Goal: Use online tool/utility: Utilize a website feature to perform a specific function

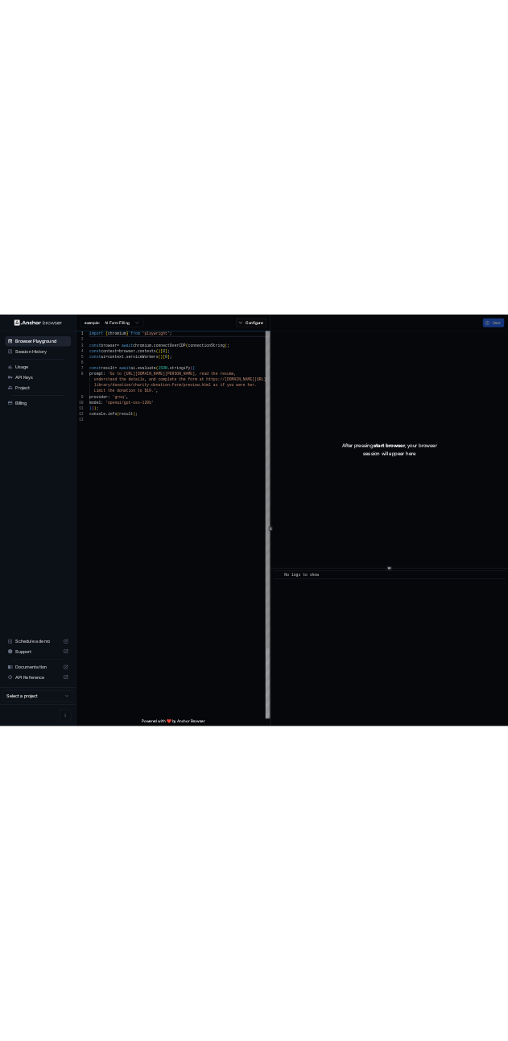
scroll to position [101, 0]
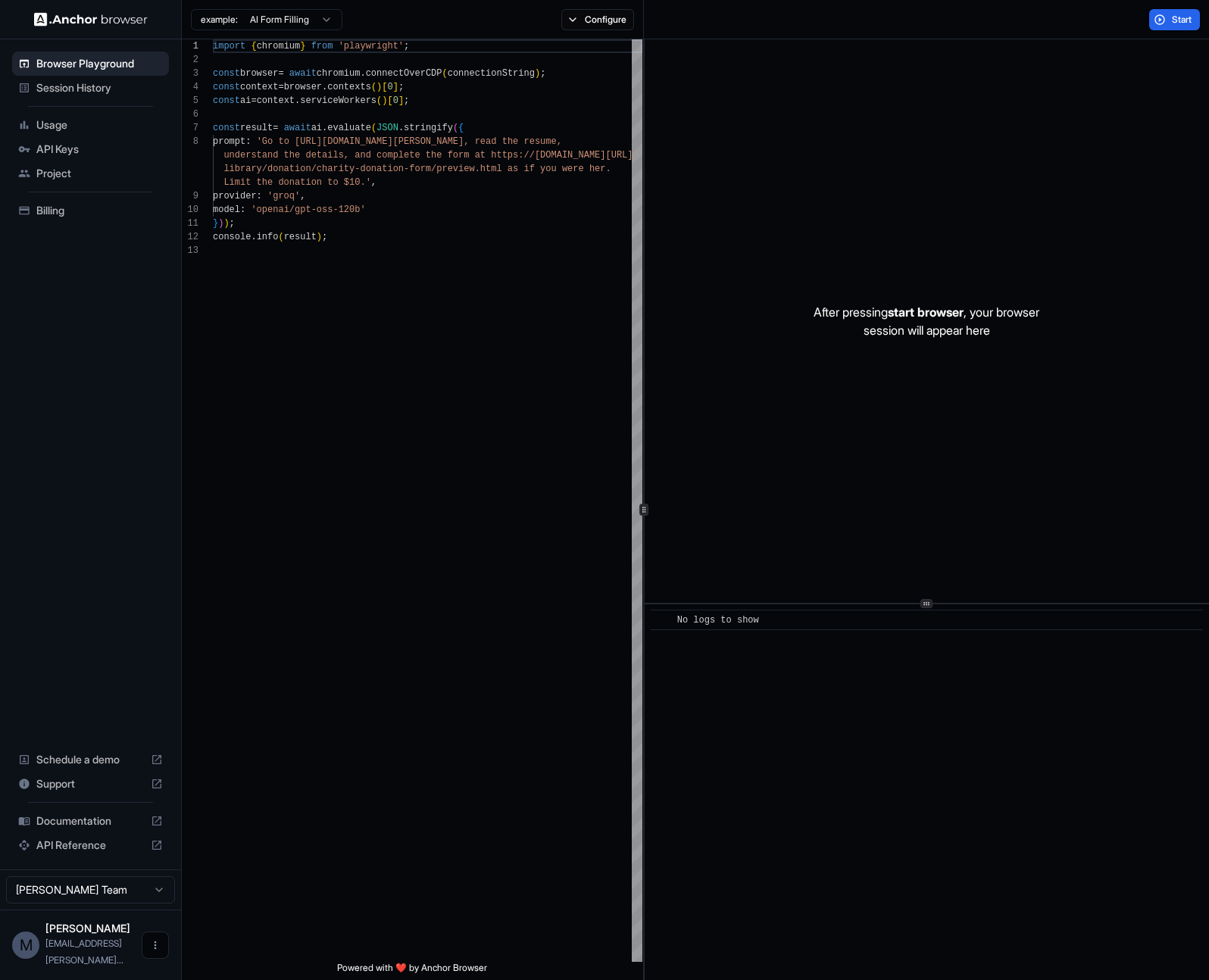
click at [153, 952] on icon "Open menu" at bounding box center [154, 945] width 12 height 12
click at [40, 956] on div at bounding box center [604, 490] width 1209 height 980
click at [28, 955] on div "M" at bounding box center [25, 945] width 27 height 27
click at [75, 952] on div "[PERSON_NAME] [PERSON_NAME][EMAIL_ADDRESS]yfi..." at bounding box center [90, 945] width 90 height 45
click at [79, 960] on span "[EMAIL_ADDRESS][PERSON_NAME]..." at bounding box center [84, 952] width 78 height 28
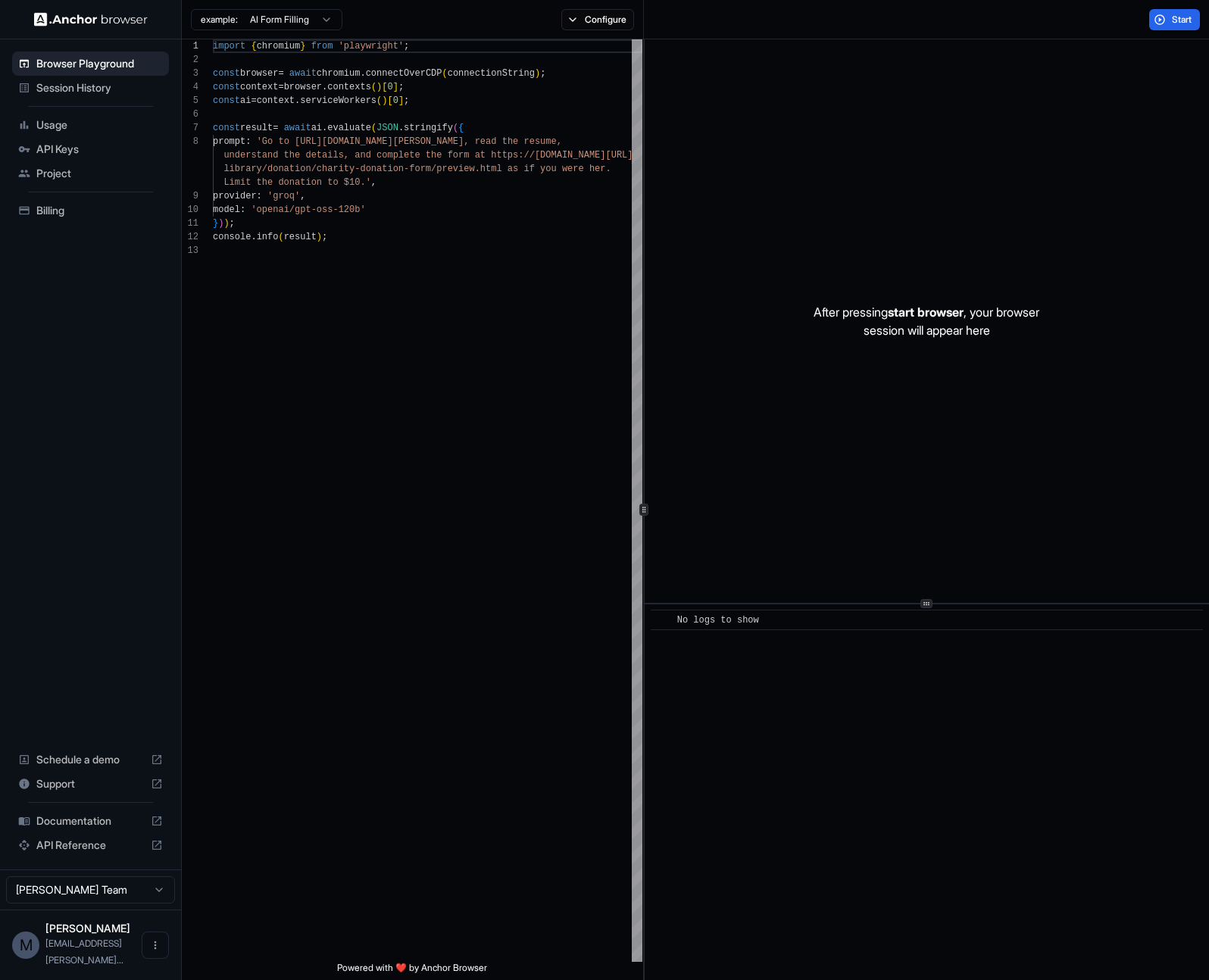
drag, startPoint x: 84, startPoint y: 957, endPoint x: 101, endPoint y: 947, distance: 19.7
click at [84, 957] on span "[EMAIL_ADDRESS][PERSON_NAME]..." at bounding box center [84, 952] width 78 height 28
click at [166, 905] on html "Browser Playground Session History Usage API Keys Project Billing Schedule a de…" at bounding box center [604, 490] width 1209 height 980
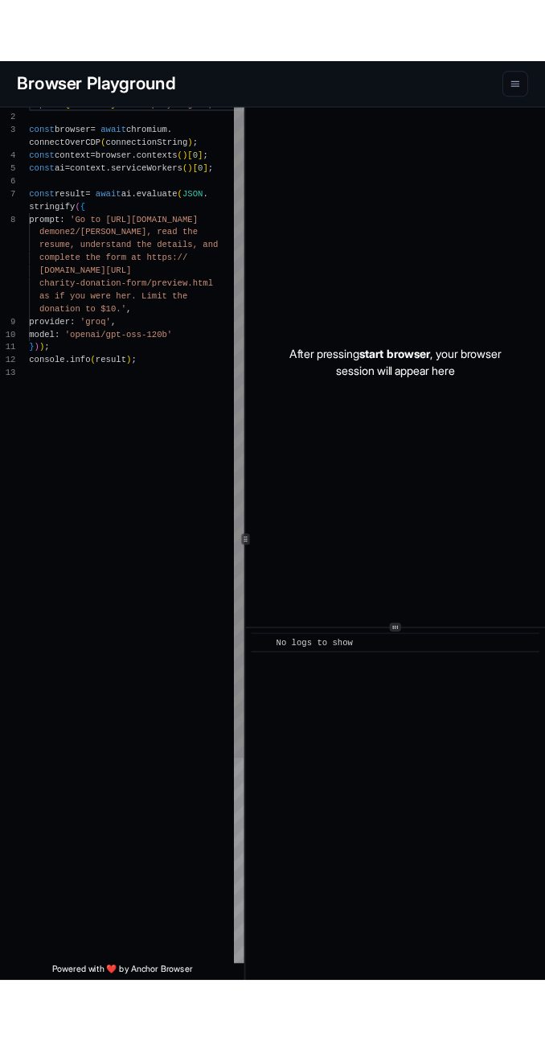
scroll to position [87, 0]
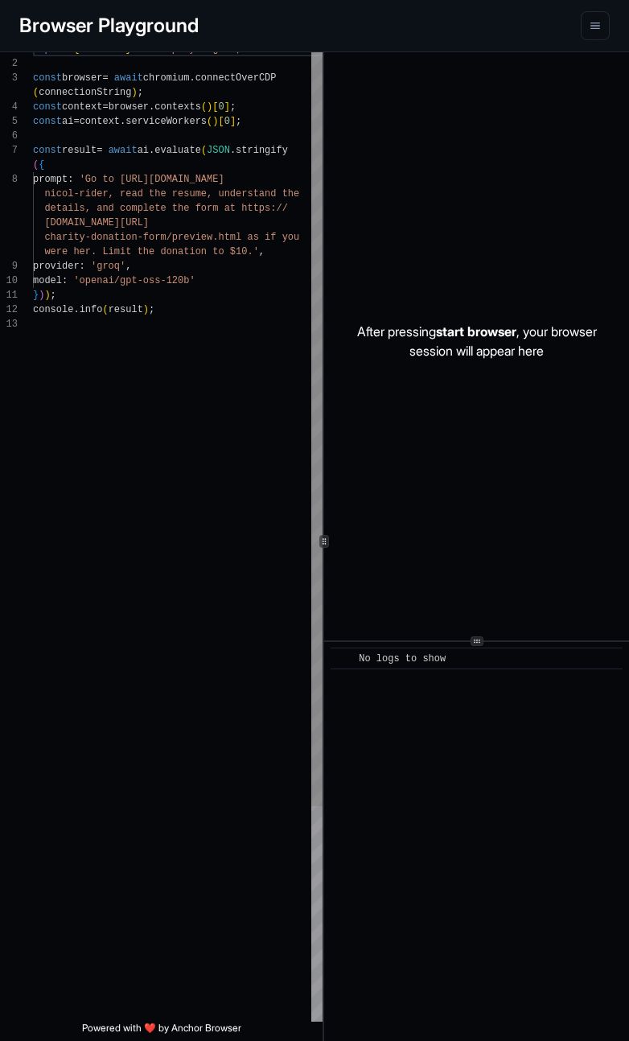
click at [327, 499] on div "**********" at bounding box center [314, 541] width 629 height 999
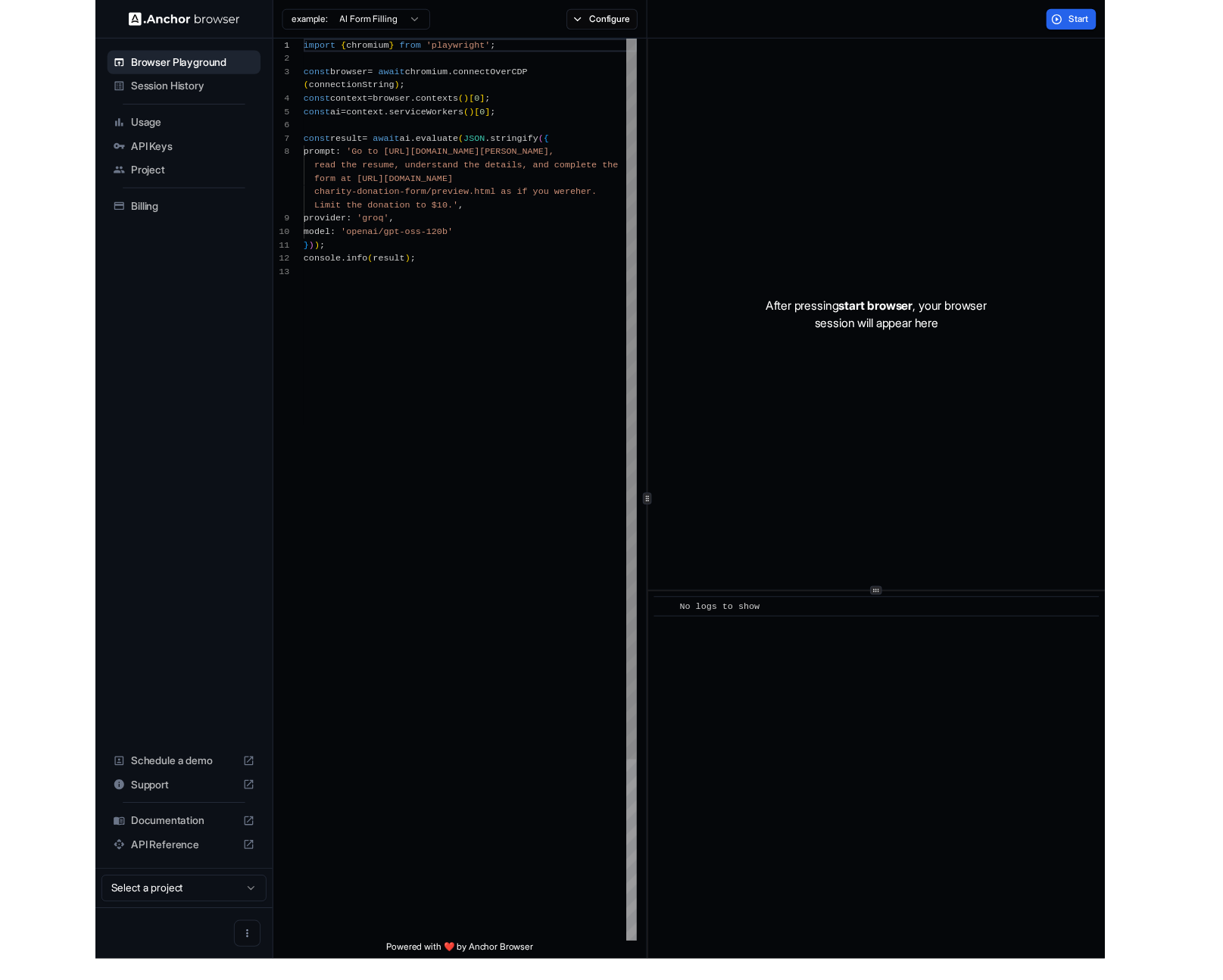
scroll to position [95, 0]
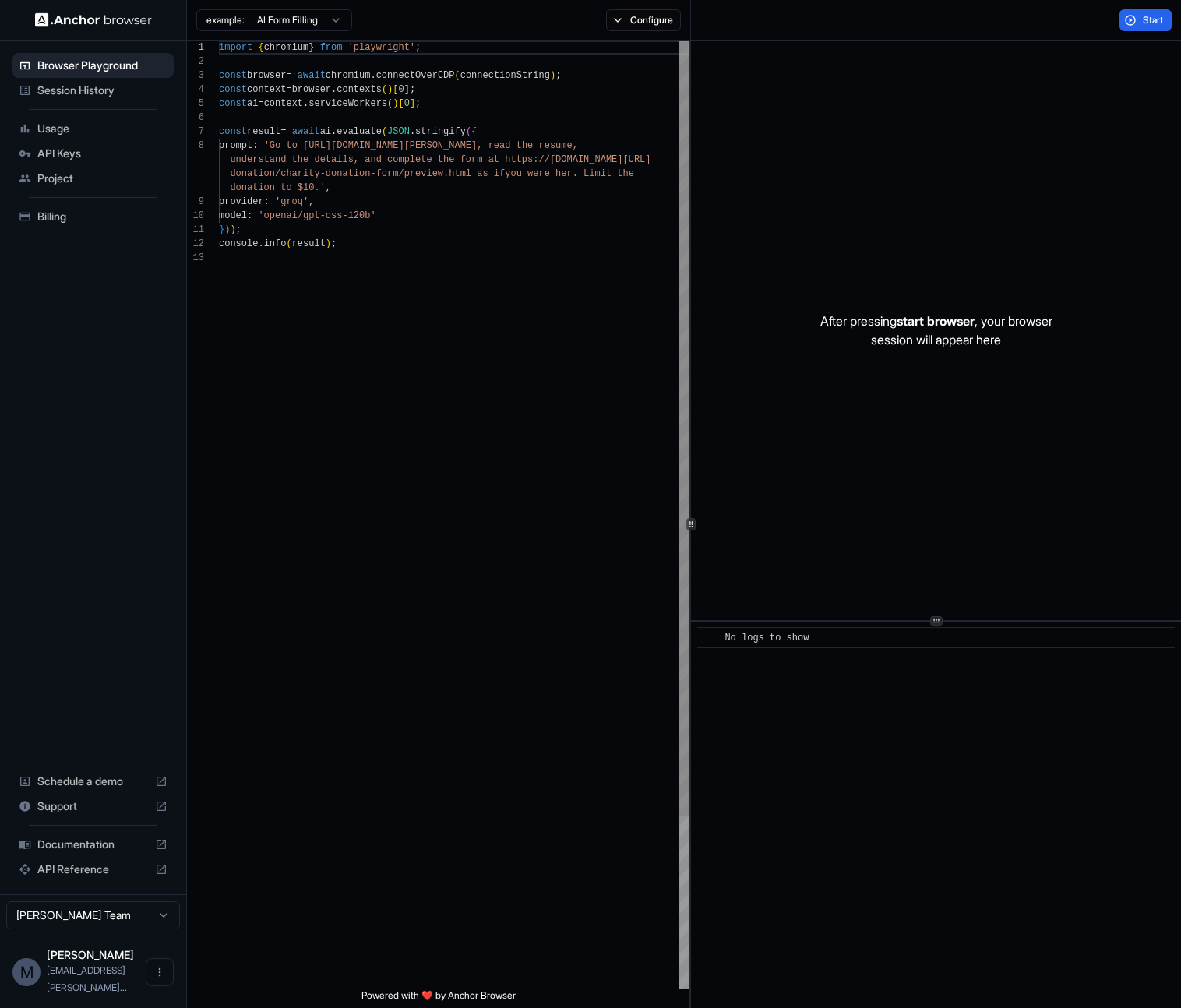
click at [690, 350] on div at bounding box center [690, 524] width 1 height 967
click at [669, 15] on button "Configure" at bounding box center [644, 20] width 76 height 22
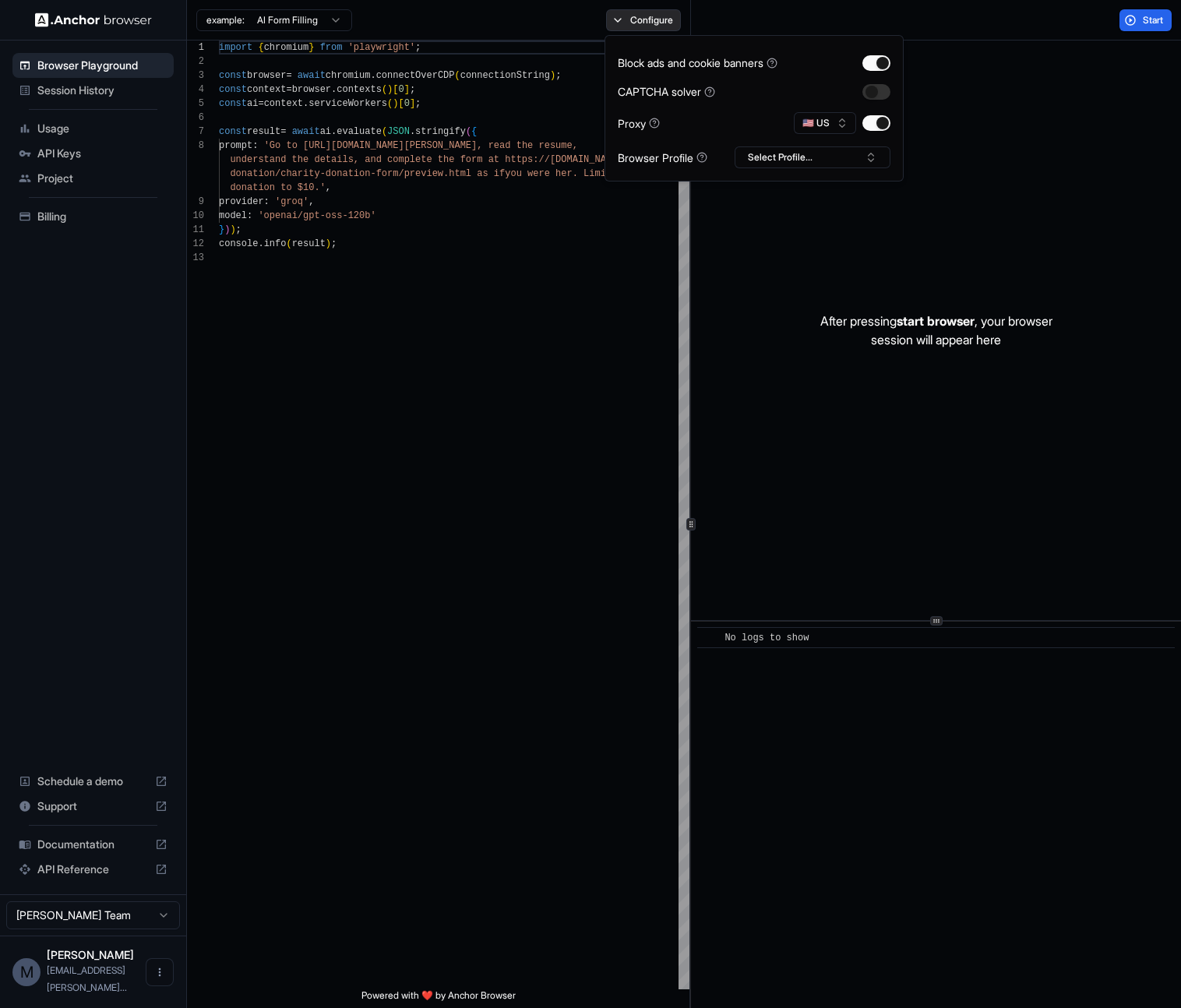
click at [669, 15] on button "Configure" at bounding box center [644, 20] width 76 height 22
click at [663, 12] on button "Configure" at bounding box center [644, 20] width 76 height 22
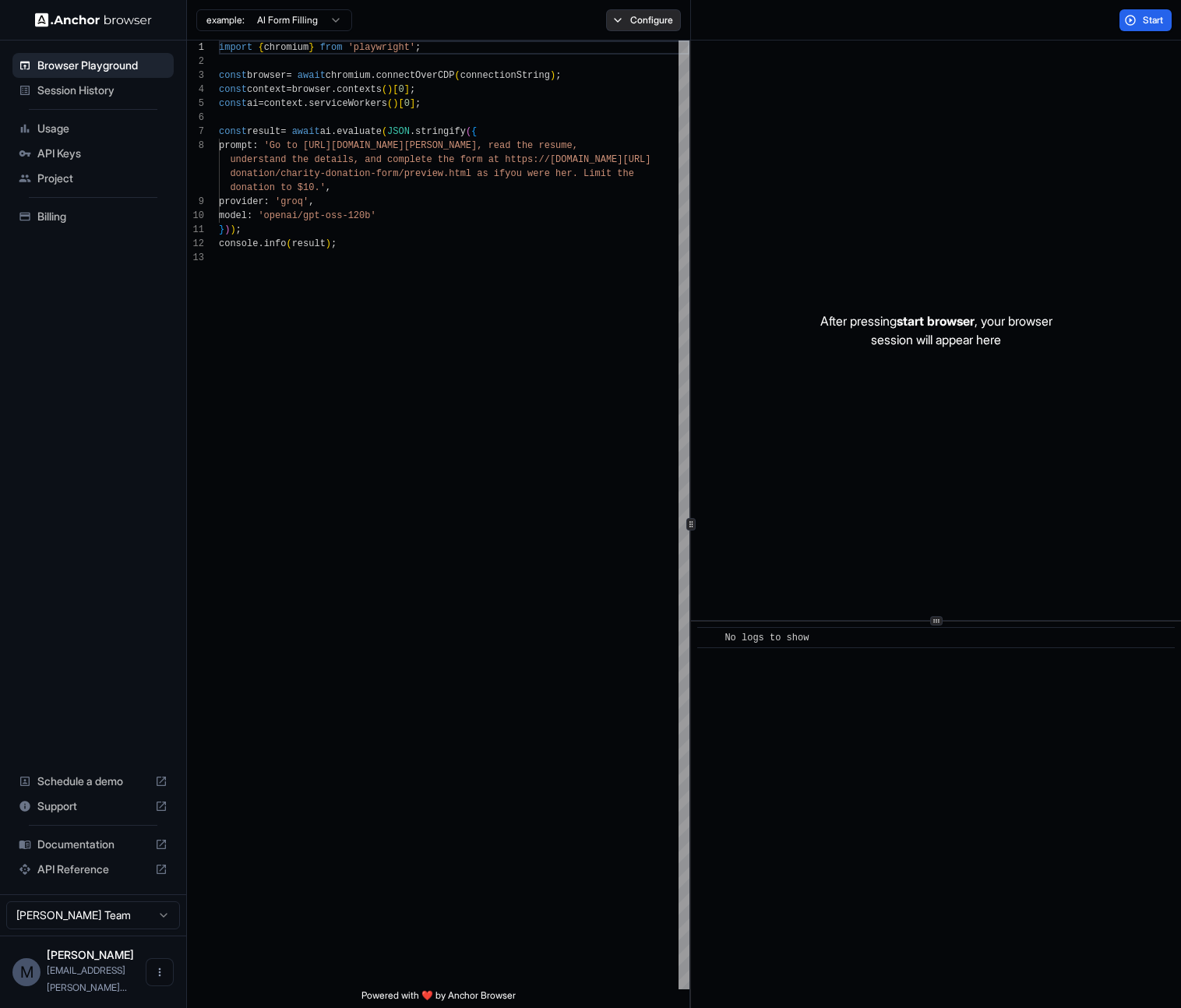
drag, startPoint x: 663, startPoint y: 12, endPoint x: 904, endPoint y: 41, distance: 242.7
click at [663, 12] on button "Configure" at bounding box center [644, 20] width 76 height 22
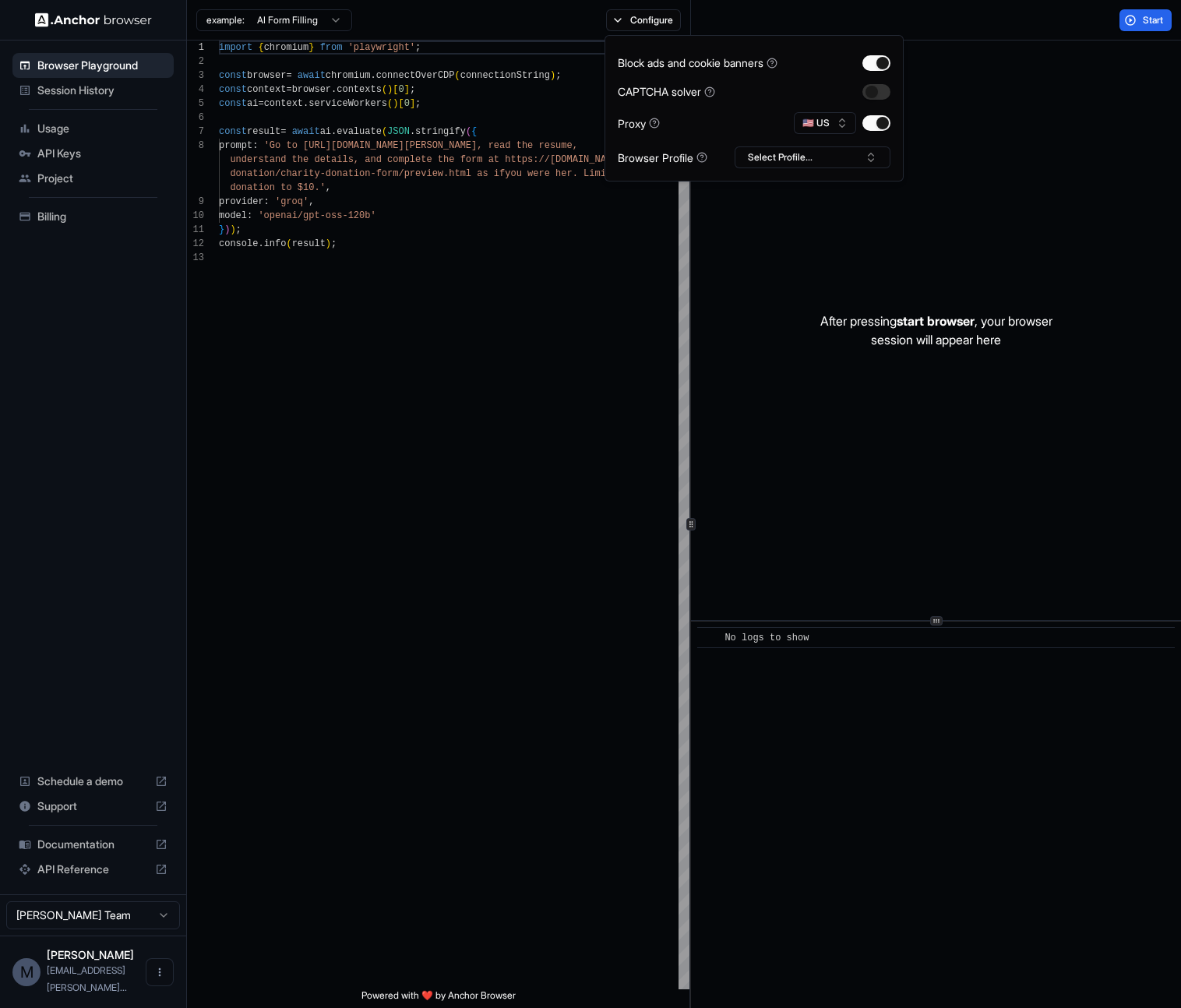
click at [1178, 85] on div "After pressing start browser , your browser session will appear here" at bounding box center [936, 330] width 490 height 580
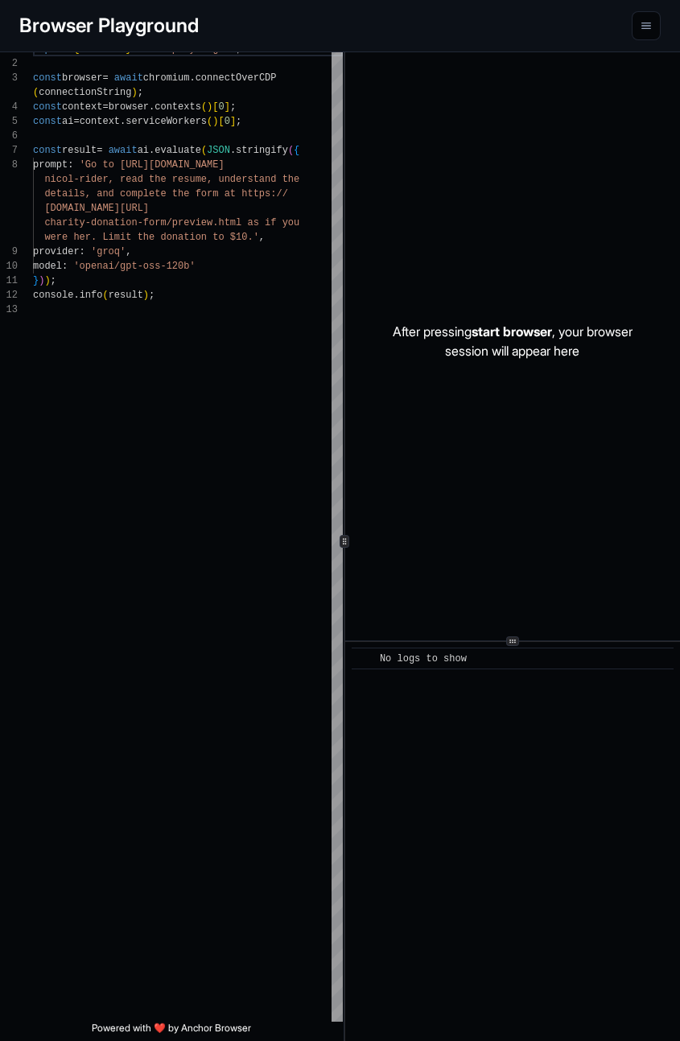
click at [654, 31] on button "menu" at bounding box center [646, 25] width 29 height 29
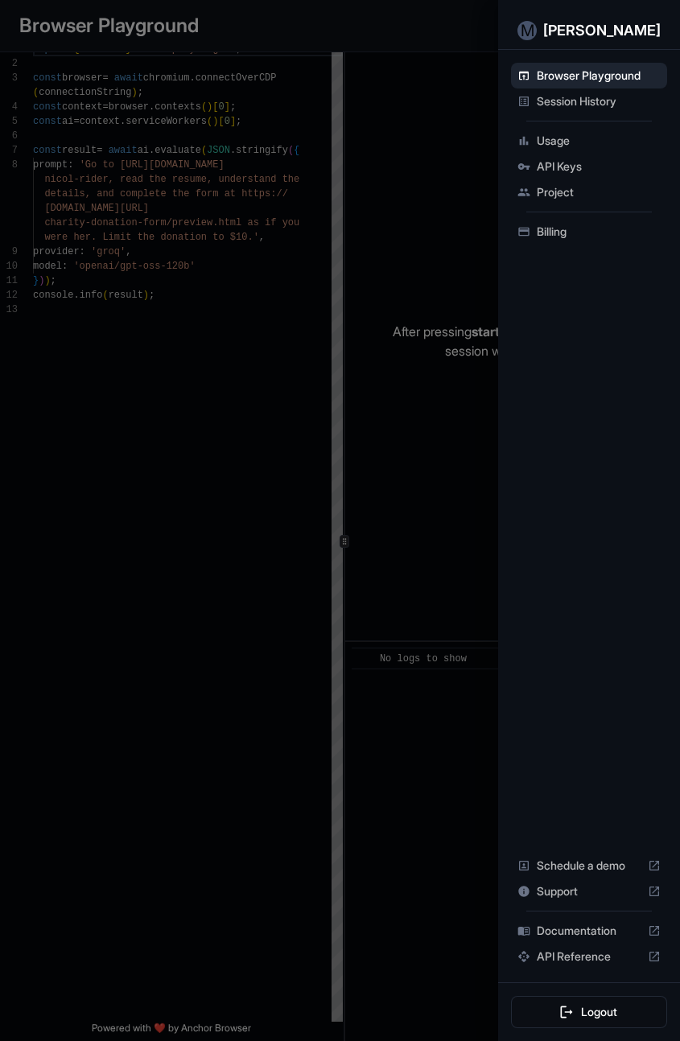
click at [321, 304] on div at bounding box center [340, 520] width 680 height 1041
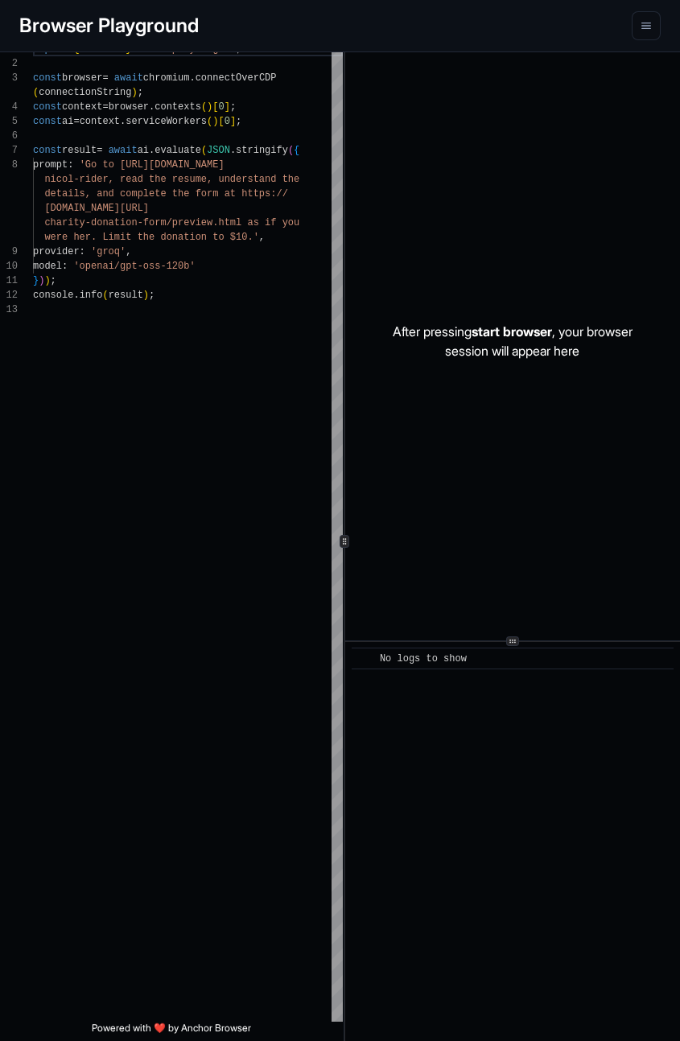
drag, startPoint x: 664, startPoint y: 261, endPoint x: 558, endPoint y: 266, distance: 105.5
click at [553, 268] on div "After pressing start browser , your browser session will appear here" at bounding box center [512, 341] width 335 height 599
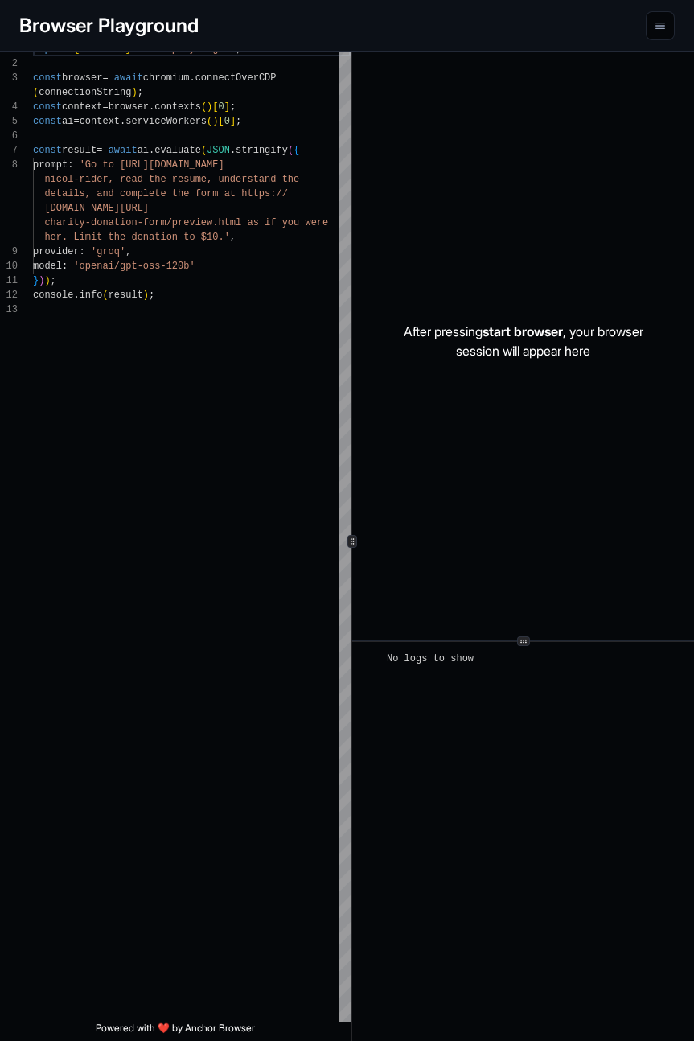
click at [664, 32] on button "menu" at bounding box center [660, 25] width 29 height 29
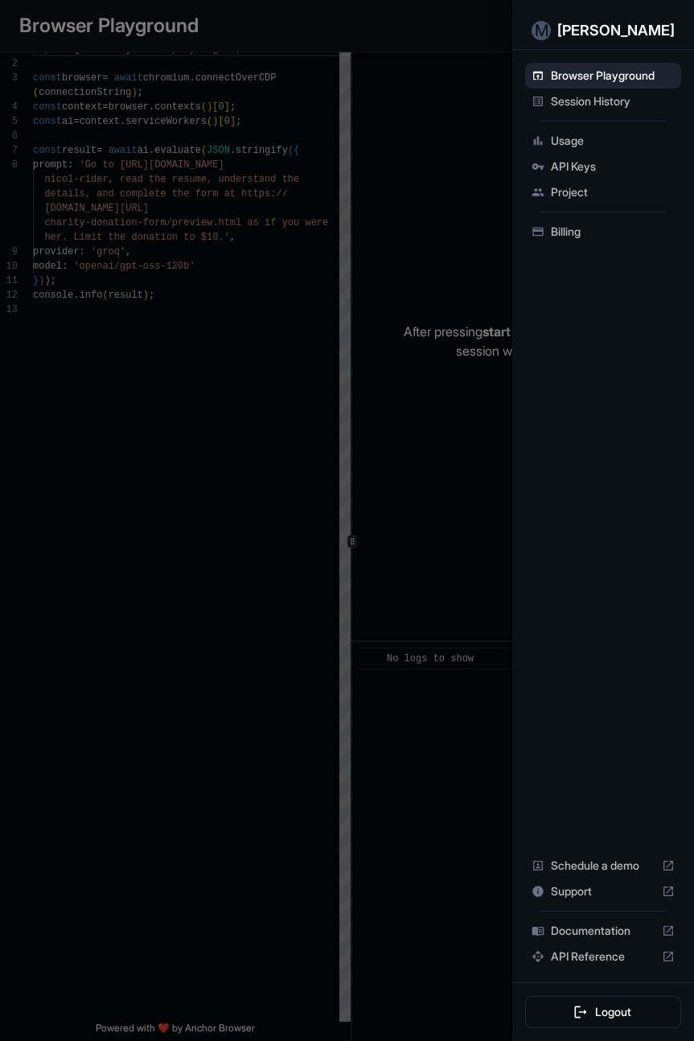
click at [416, 55] on div at bounding box center [347, 520] width 694 height 1041
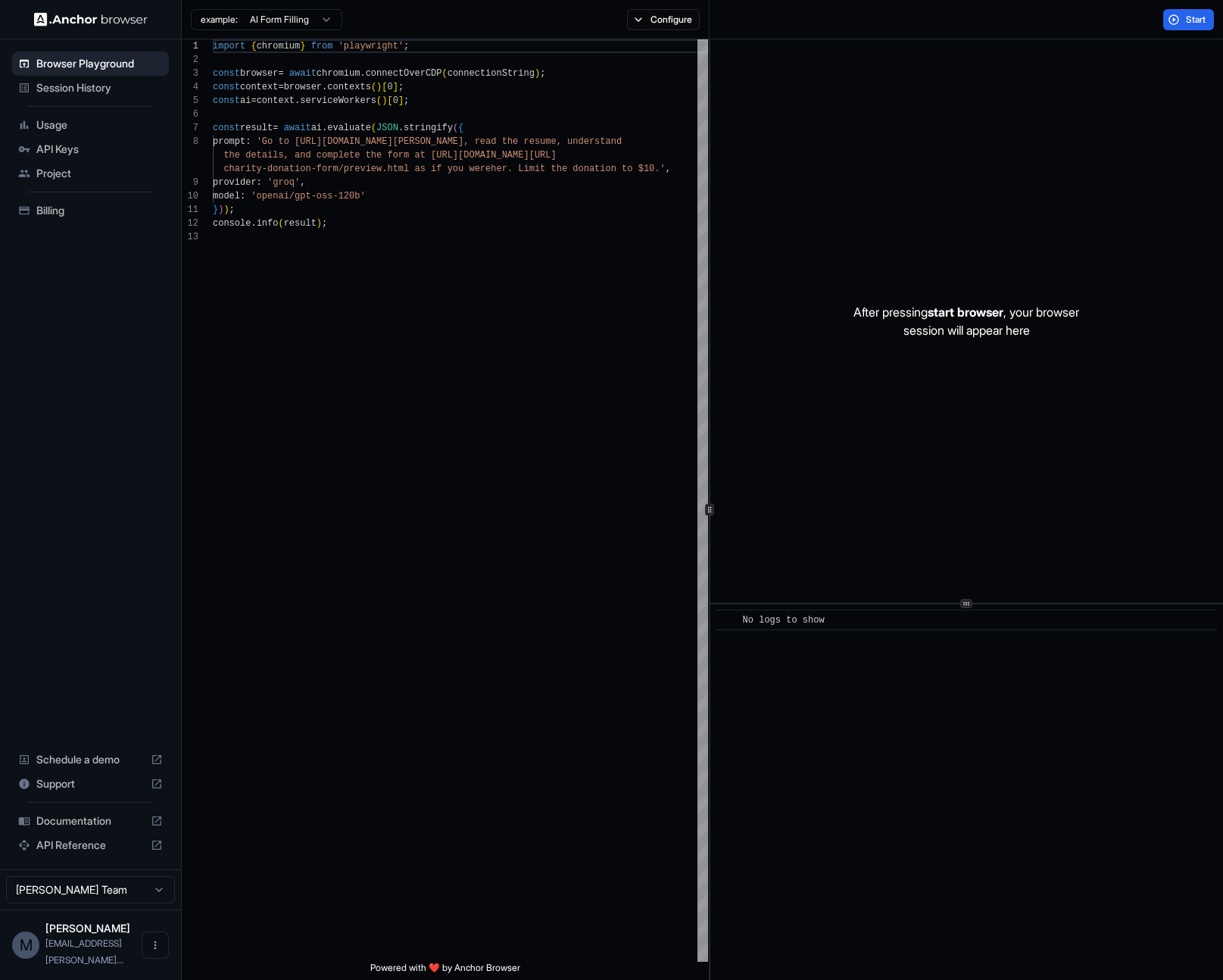
click at [326, 23] on html "Browser Playground Session History Usage API Keys Project Billing Schedule a de…" at bounding box center [611, 490] width 1223 height 980
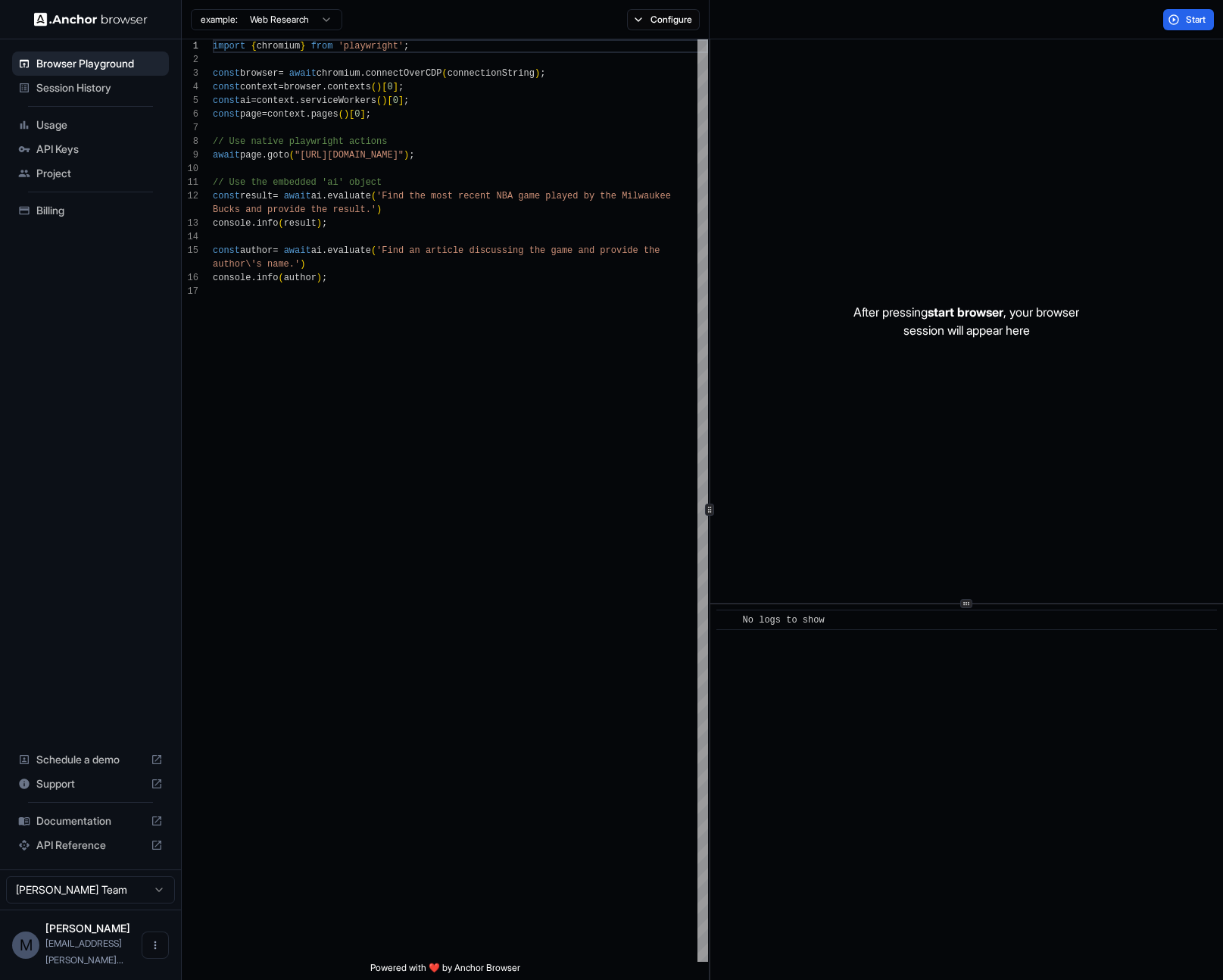
click at [327, 22] on html "Browser Playground Session History Usage API Keys Project Billing Schedule a de…" at bounding box center [611, 490] width 1223 height 980
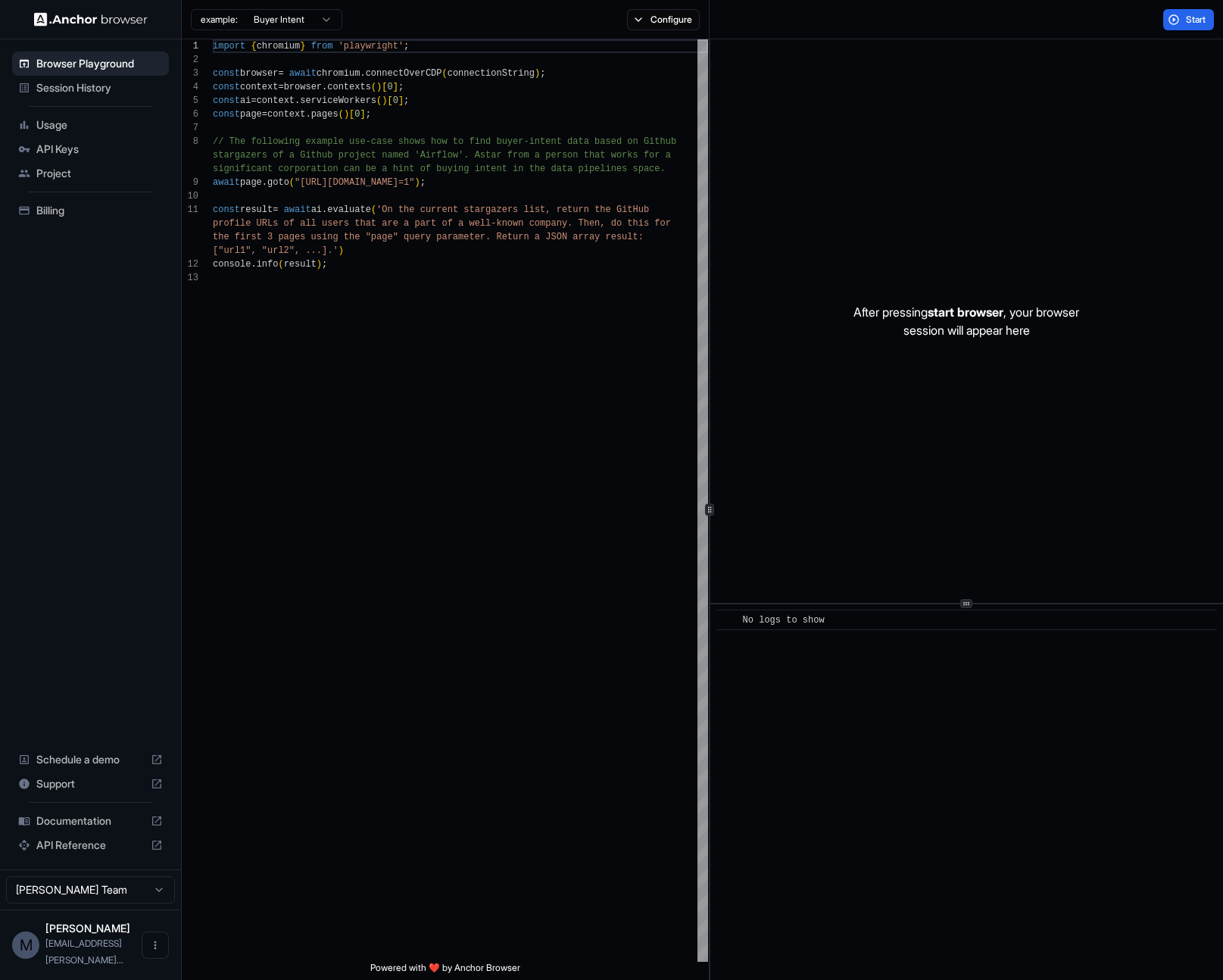
click at [333, 20] on html "Browser Playground Session History Usage API Keys Project Billing Schedule a de…" at bounding box center [611, 490] width 1223 height 980
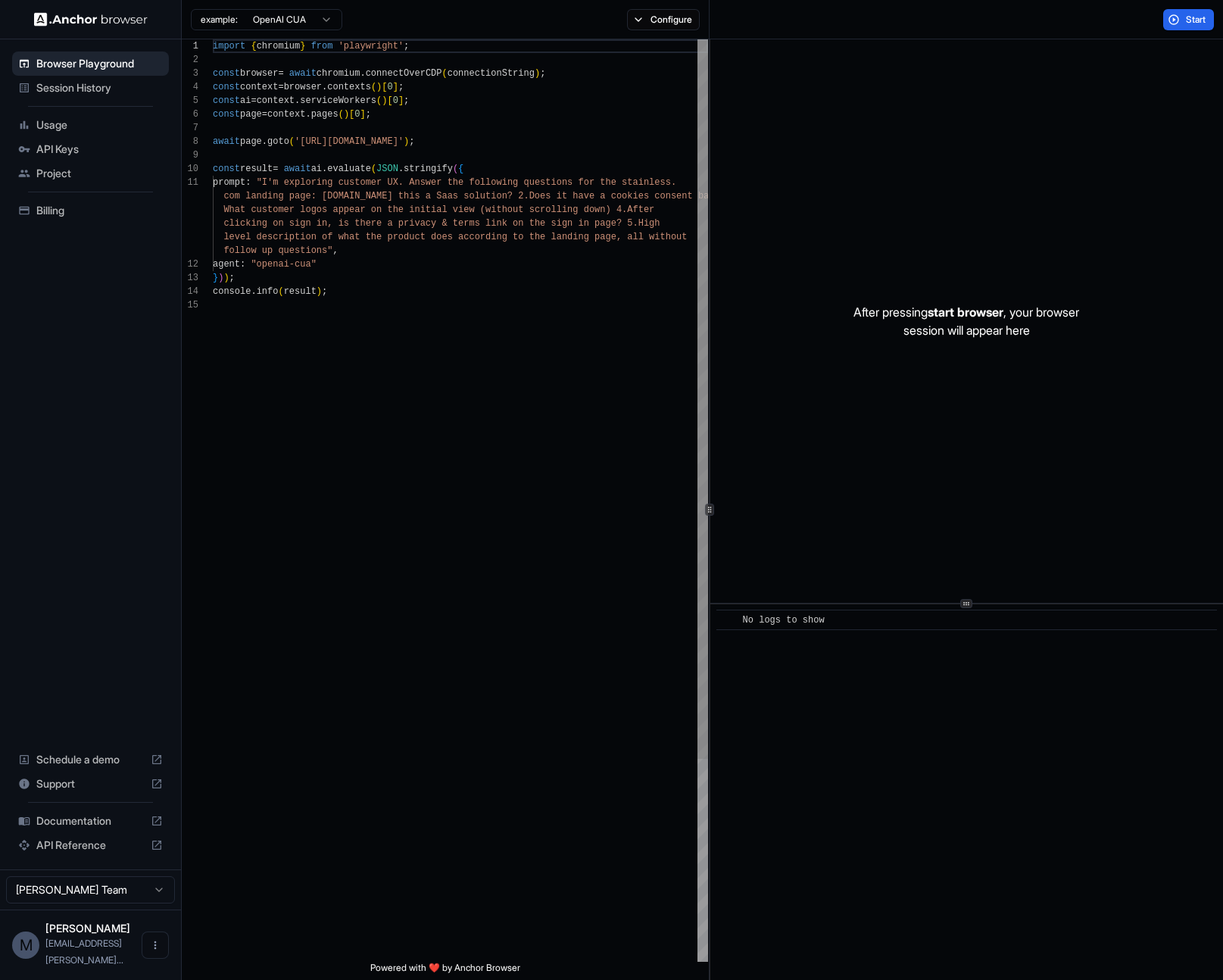
scroll to position [137, 0]
click at [334, 19] on html "Browser Playground Session History Usage API Keys Project Billing Schedule a de…" at bounding box center [611, 490] width 1223 height 980
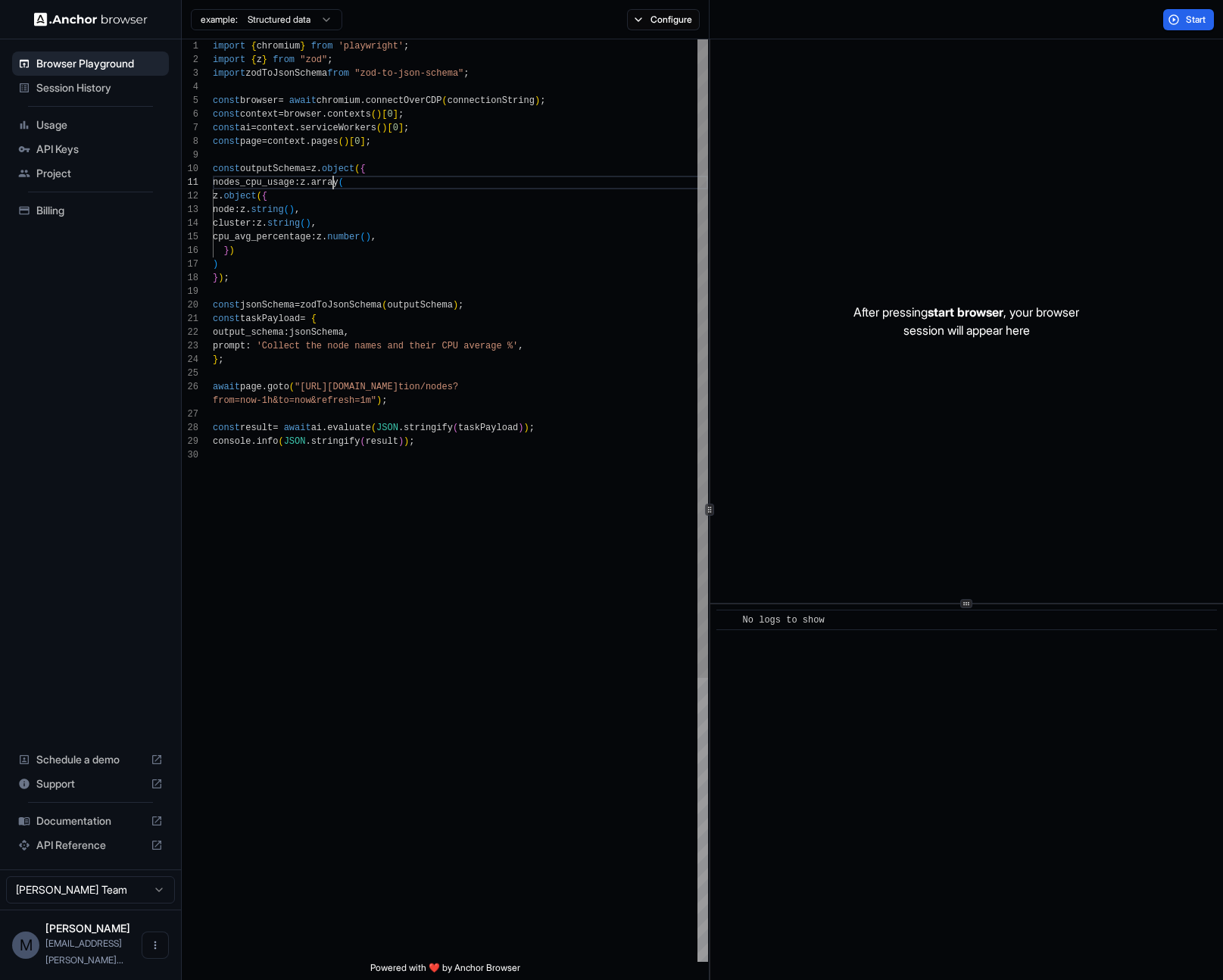
click at [335, 180] on div "import { chromium } from 'playwright' ; import { z } from "zod" ; import zodToJ…" at bounding box center [460, 705] width 495 height 1331
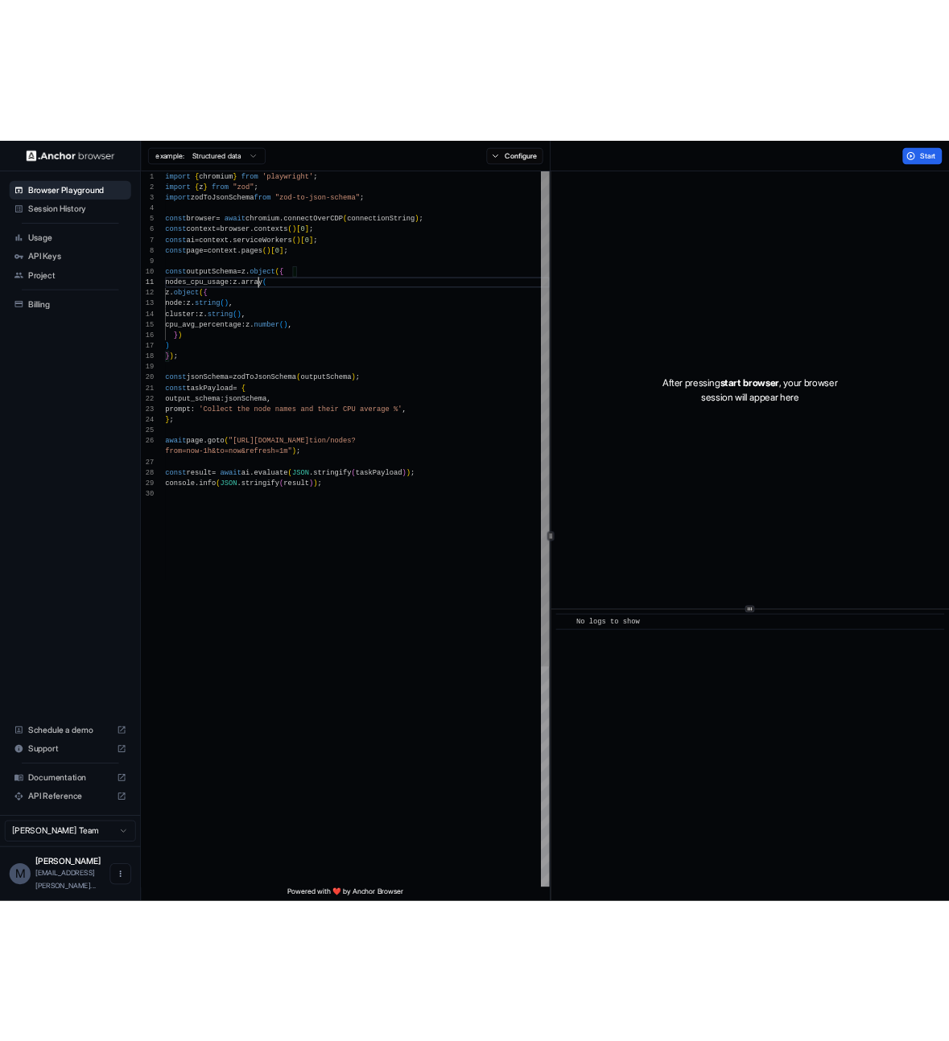
scroll to position [43, 0]
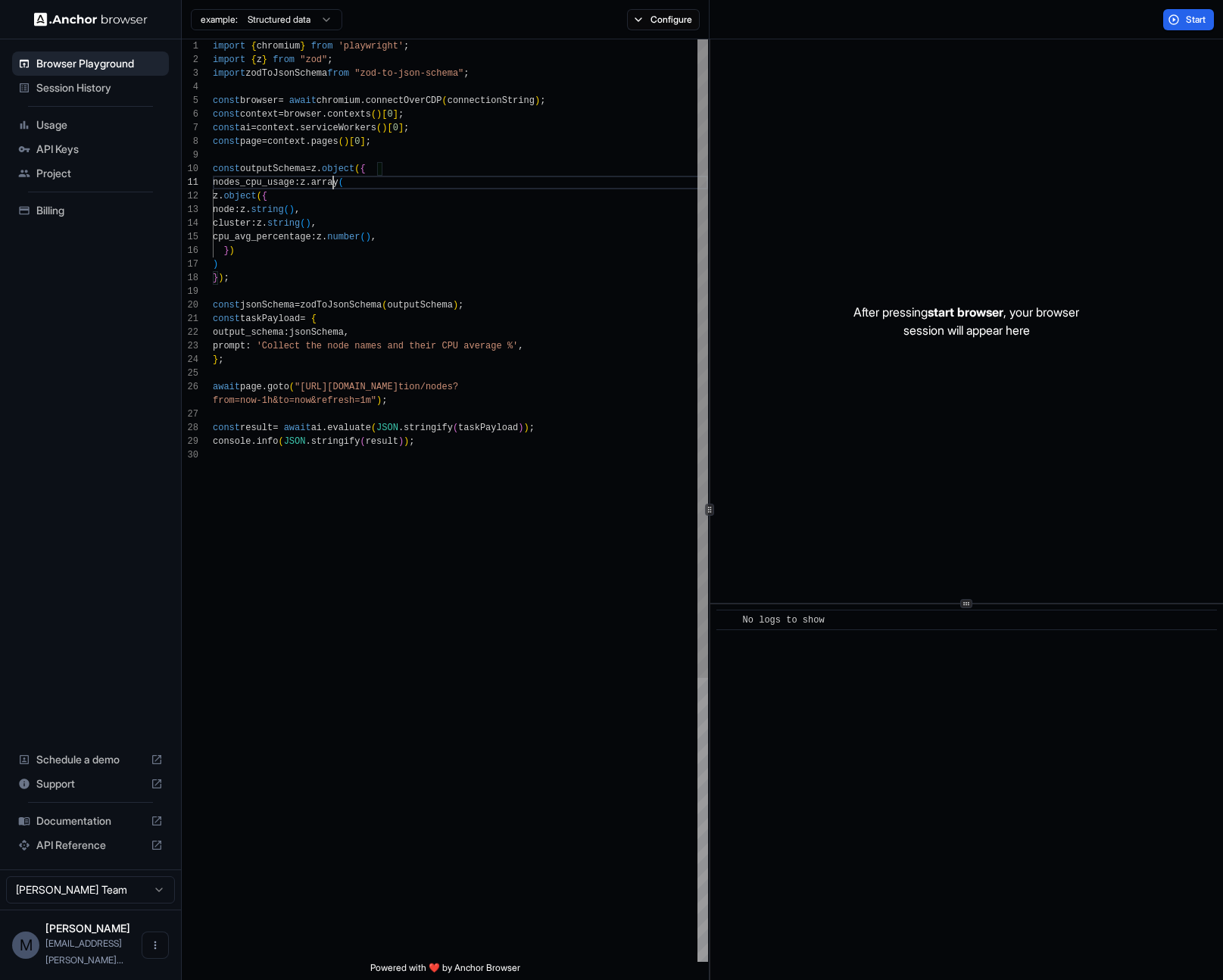
click at [522, 222] on div "import { chromium } from 'playwright' ; import { z } from "zod" ; import zodToJ…" at bounding box center [460, 705] width 495 height 1331
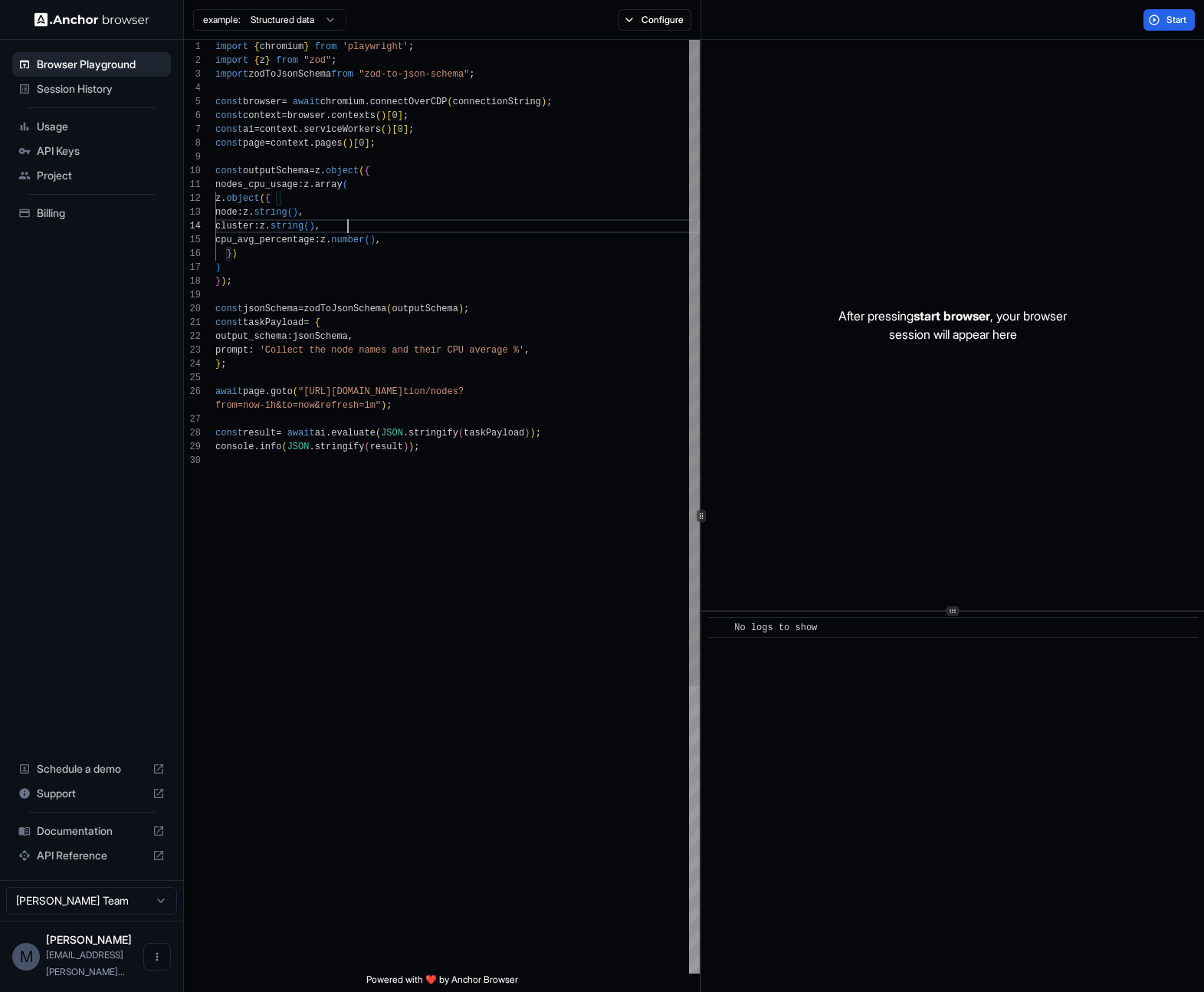
scroll to position [83, 0]
click at [571, 265] on div "import { chromium } from 'playwright' ; import { z } from "zod" ; import zodToJ…" at bounding box center [457, 714] width 484 height 1347
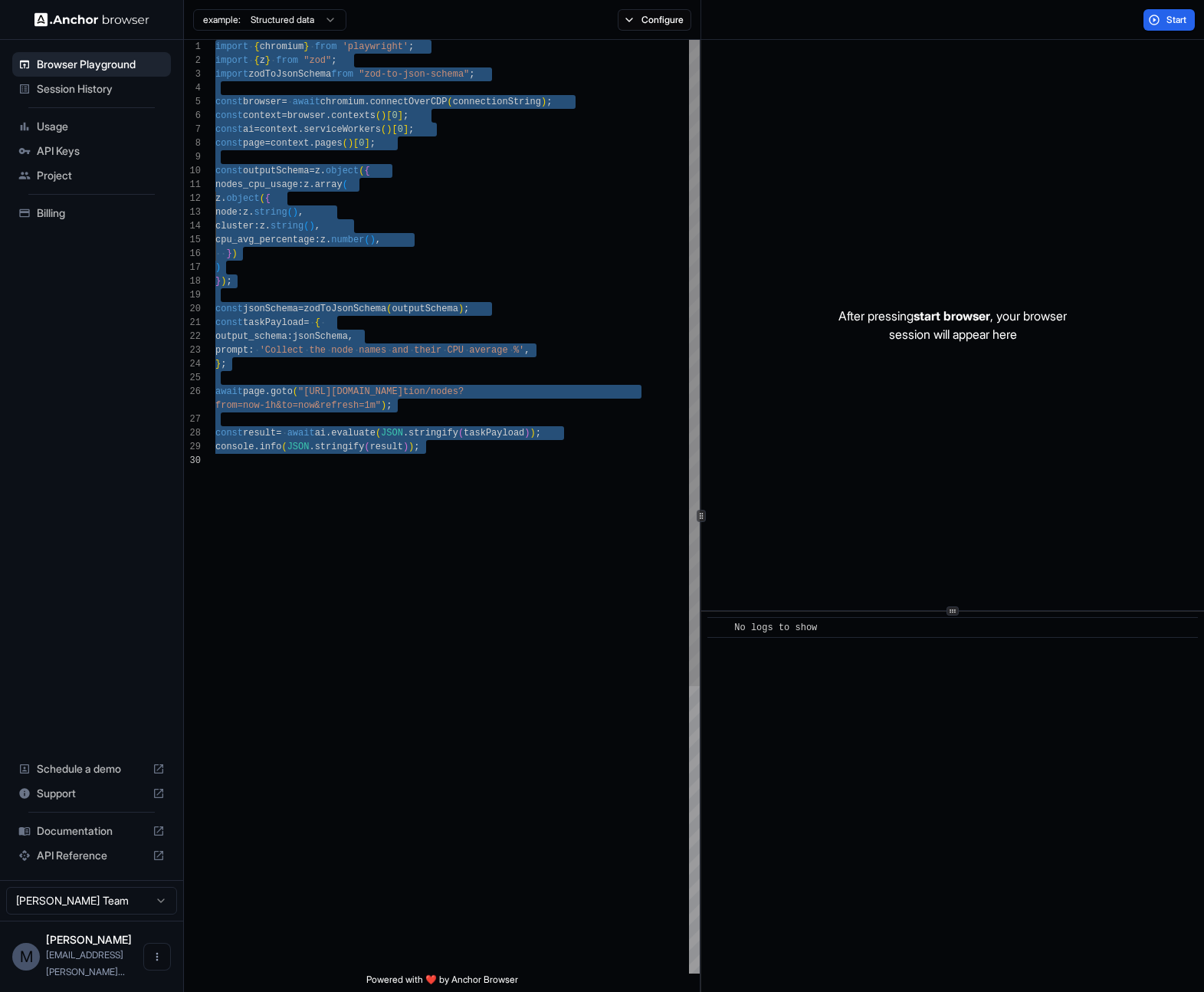
type textarea "**********"
click at [586, 270] on div "import { chromium } from 'playwright' ; import { z } from "zod" ; import zodToJ…" at bounding box center [457, 714] width 484 height 1347
